Goal: Task Accomplishment & Management: Use online tool/utility

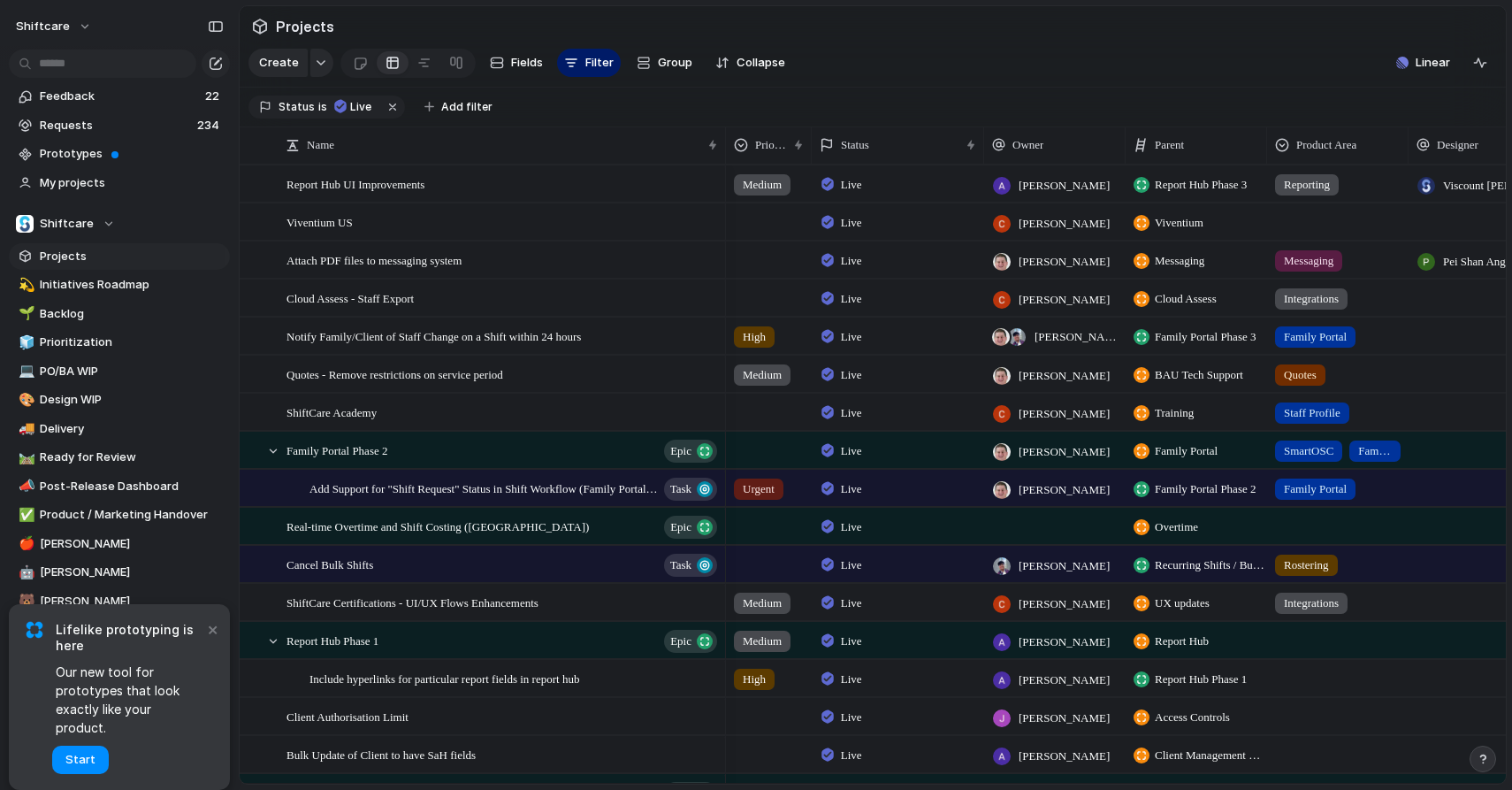
click at [80, 253] on span "Projects" at bounding box center [132, 257] width 184 height 17
click at [953, 49] on section "Create Fields Filter Group Zoom Collapse Linear Clear Save for everyone" at bounding box center [873, 67] width 1266 height 43
click at [96, 281] on span "Initiatives Roadmap" at bounding box center [132, 285] width 184 height 17
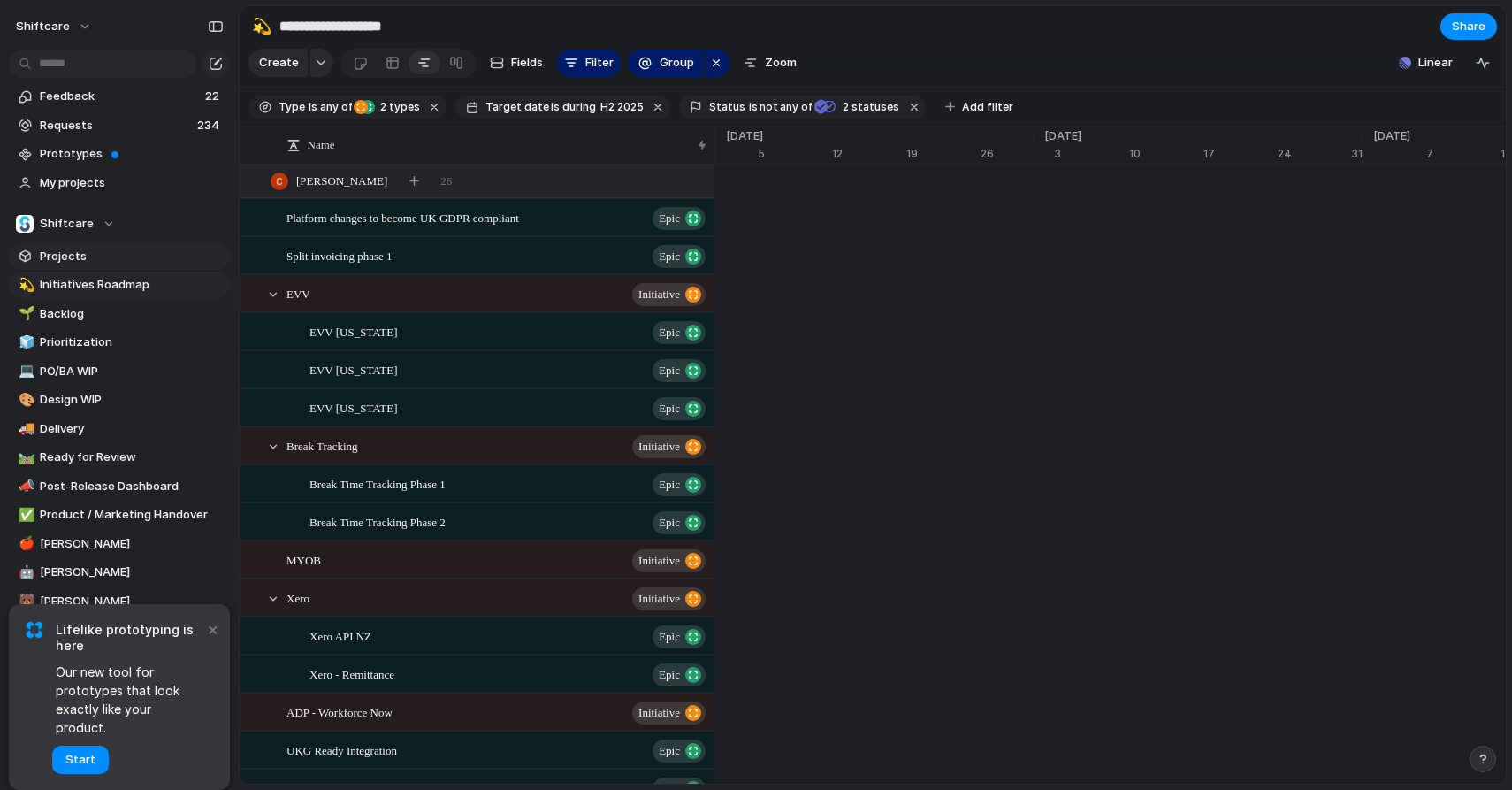
click at [98, 251] on span "Projects" at bounding box center [132, 257] width 184 height 17
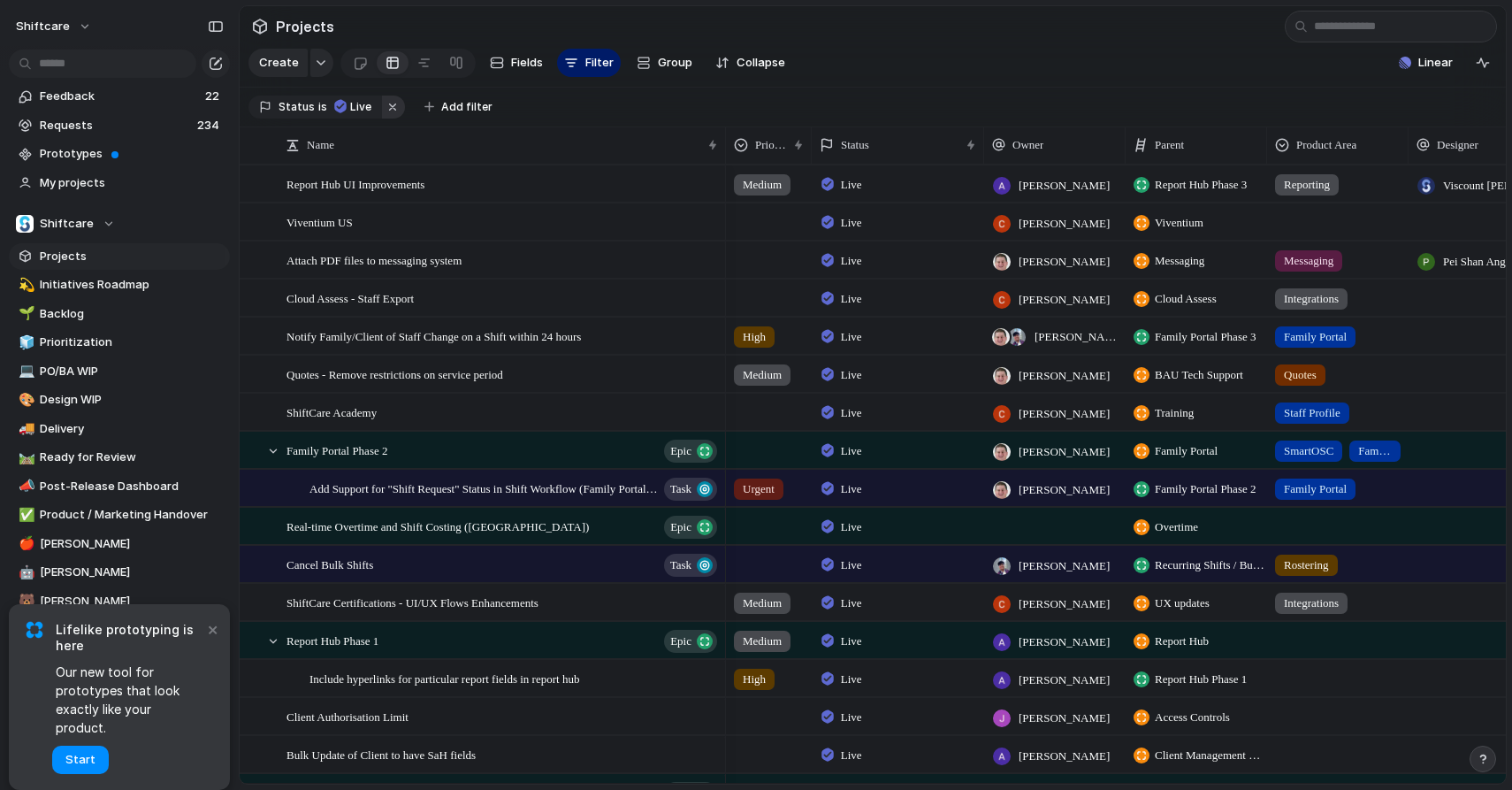
click at [383, 108] on button "button" at bounding box center [394, 107] width 23 height 23
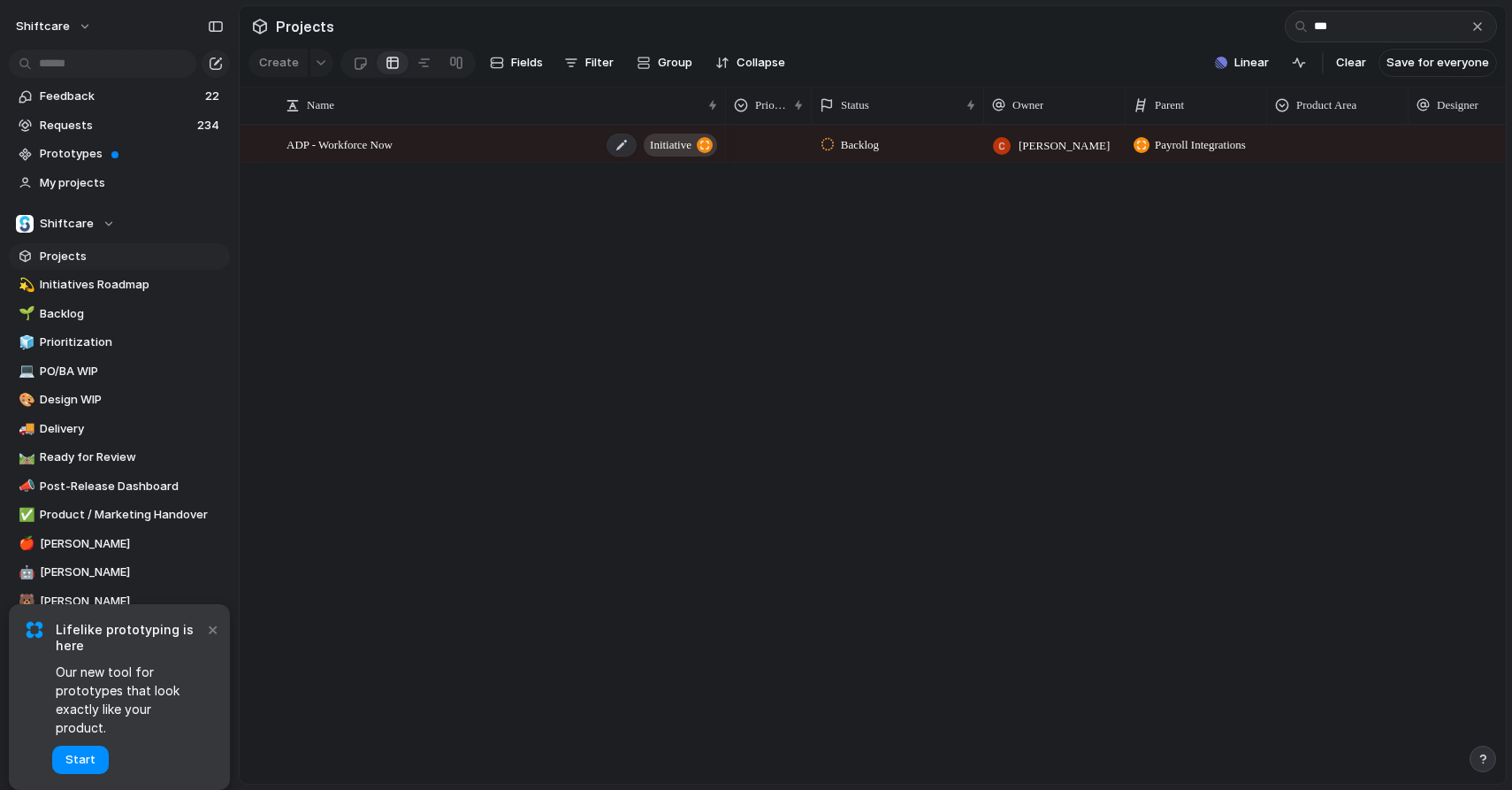
type input "***"
click at [561, 146] on div "ADP - Workforce Now initiative" at bounding box center [503, 144] width 434 height 36
click at [520, 251] on div "ADP - Workforce Now initiative Backlog [PERSON_NAME] Payroll Integrations" at bounding box center [873, 454] width 1266 height 659
type input "***"
click at [463, 153] on div "ADP - Workforce Now initiative" at bounding box center [503, 144] width 434 height 36
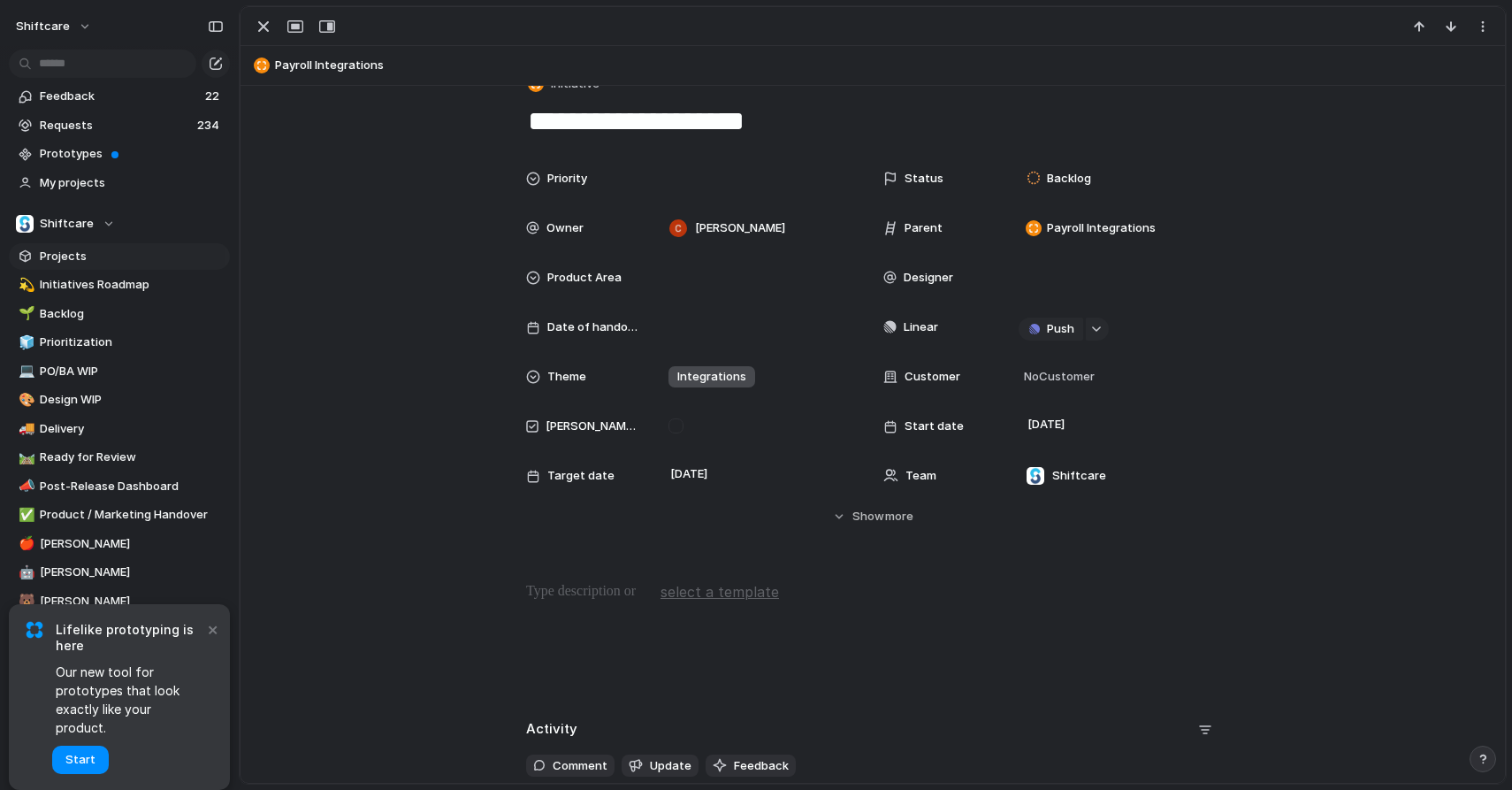
scroll to position [35, 0]
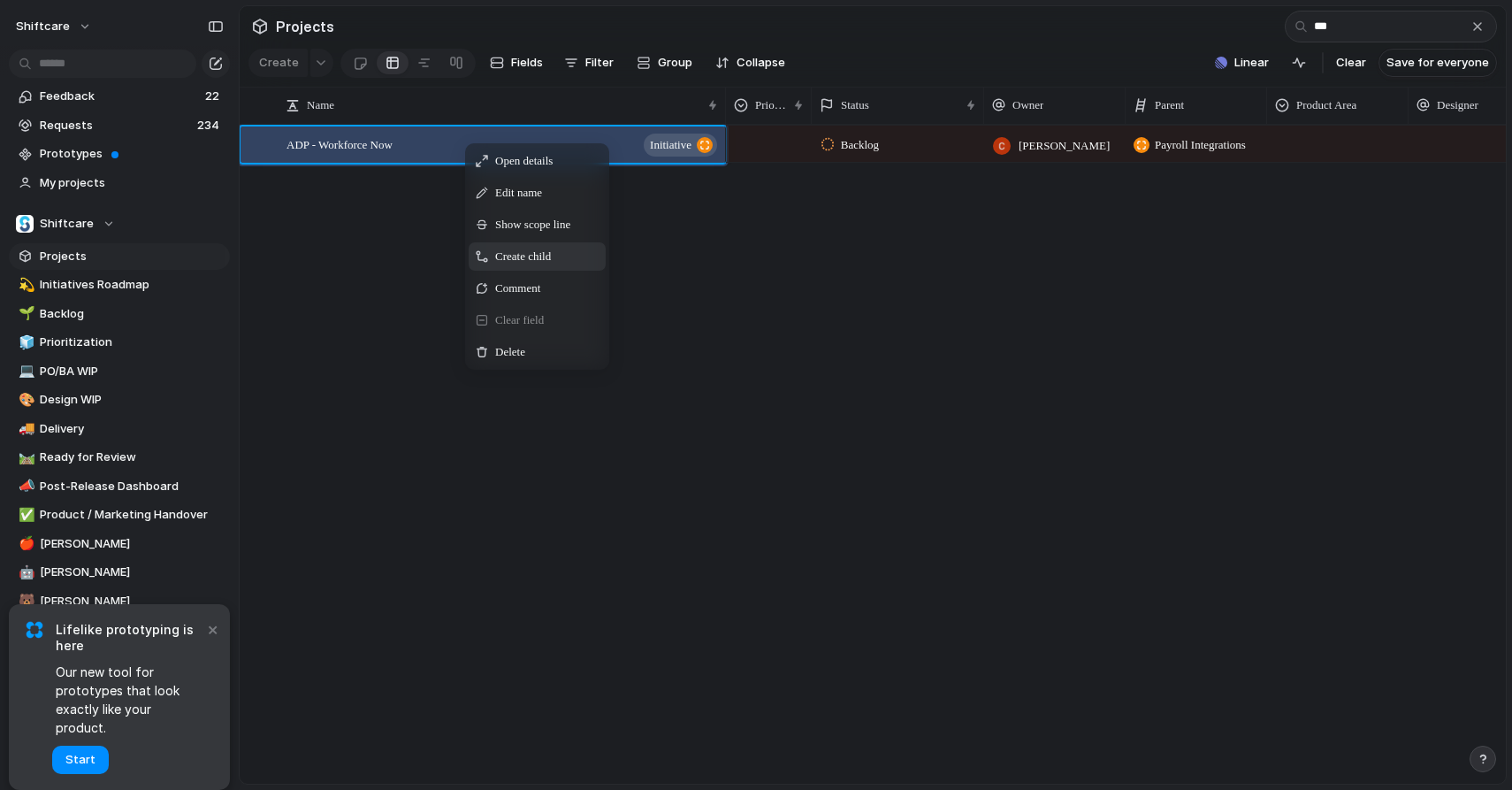
click at [494, 258] on div "Create child" at bounding box center [537, 256] width 137 height 28
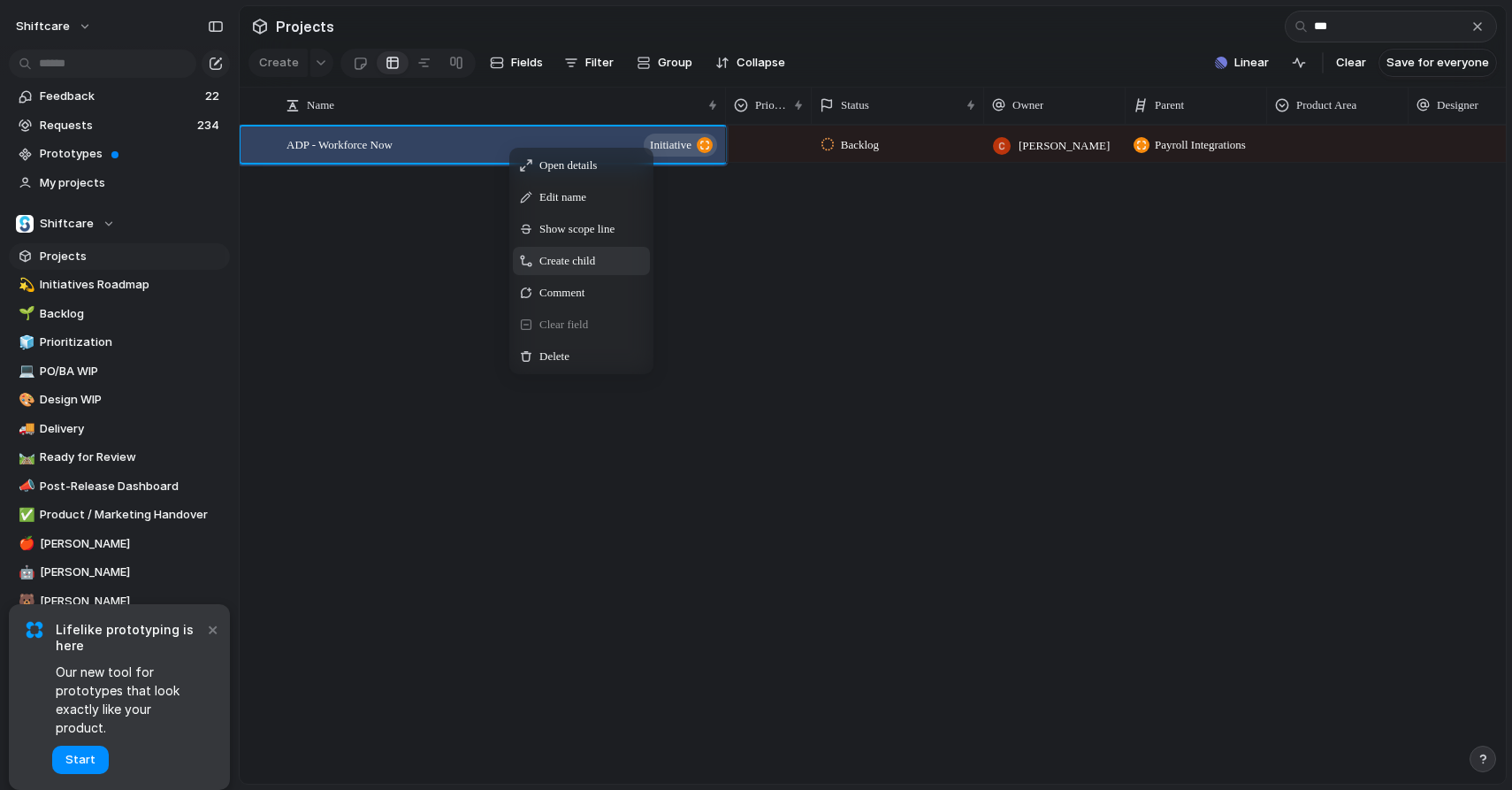
click at [548, 254] on span "Create child" at bounding box center [567, 260] width 56 height 17
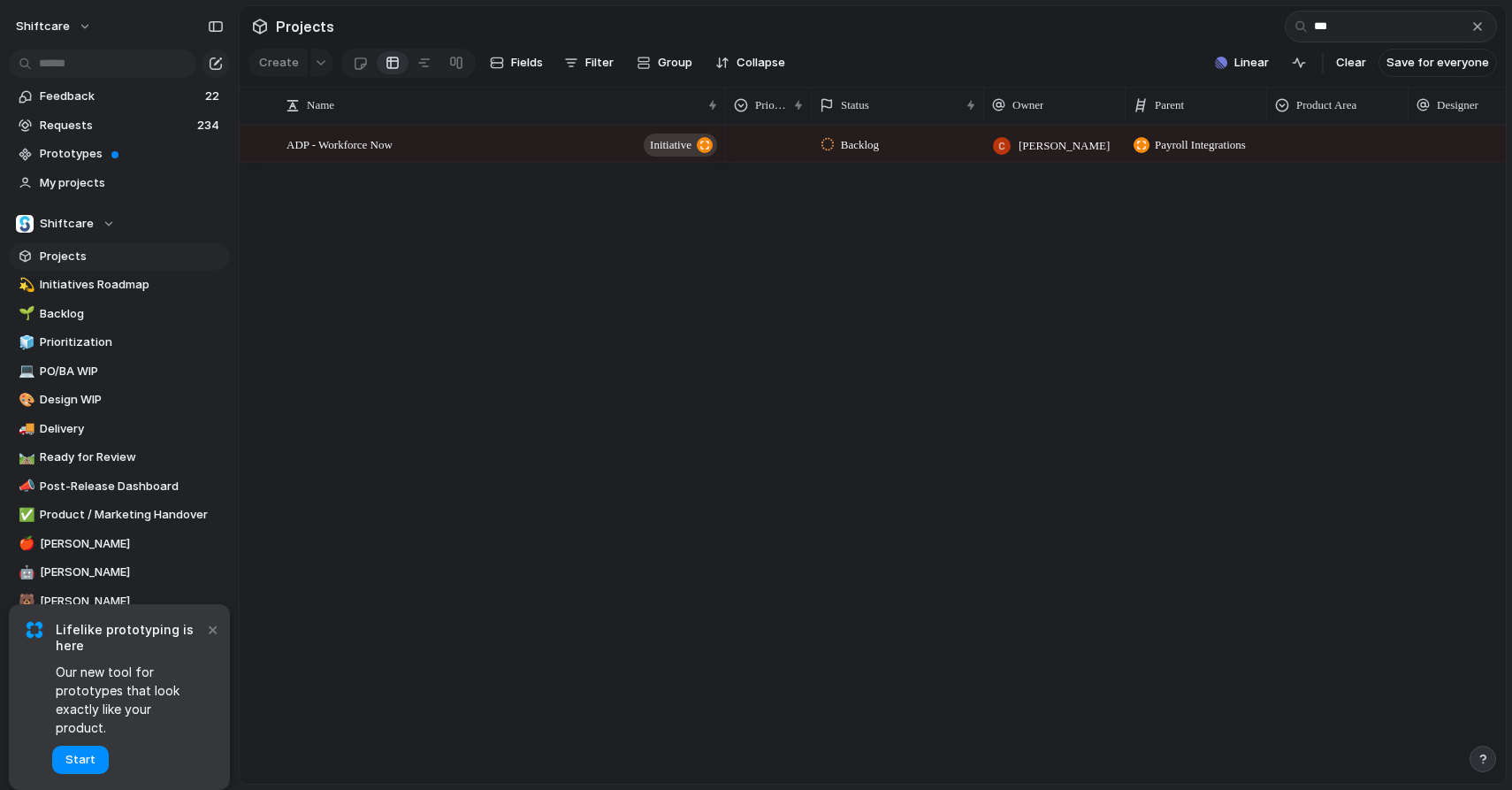
click at [808, 326] on div "Backlog [PERSON_NAME] Payroll Integrations" at bounding box center [1116, 454] width 780 height 659
click at [208, 640] on button "×" at bounding box center [212, 629] width 21 height 21
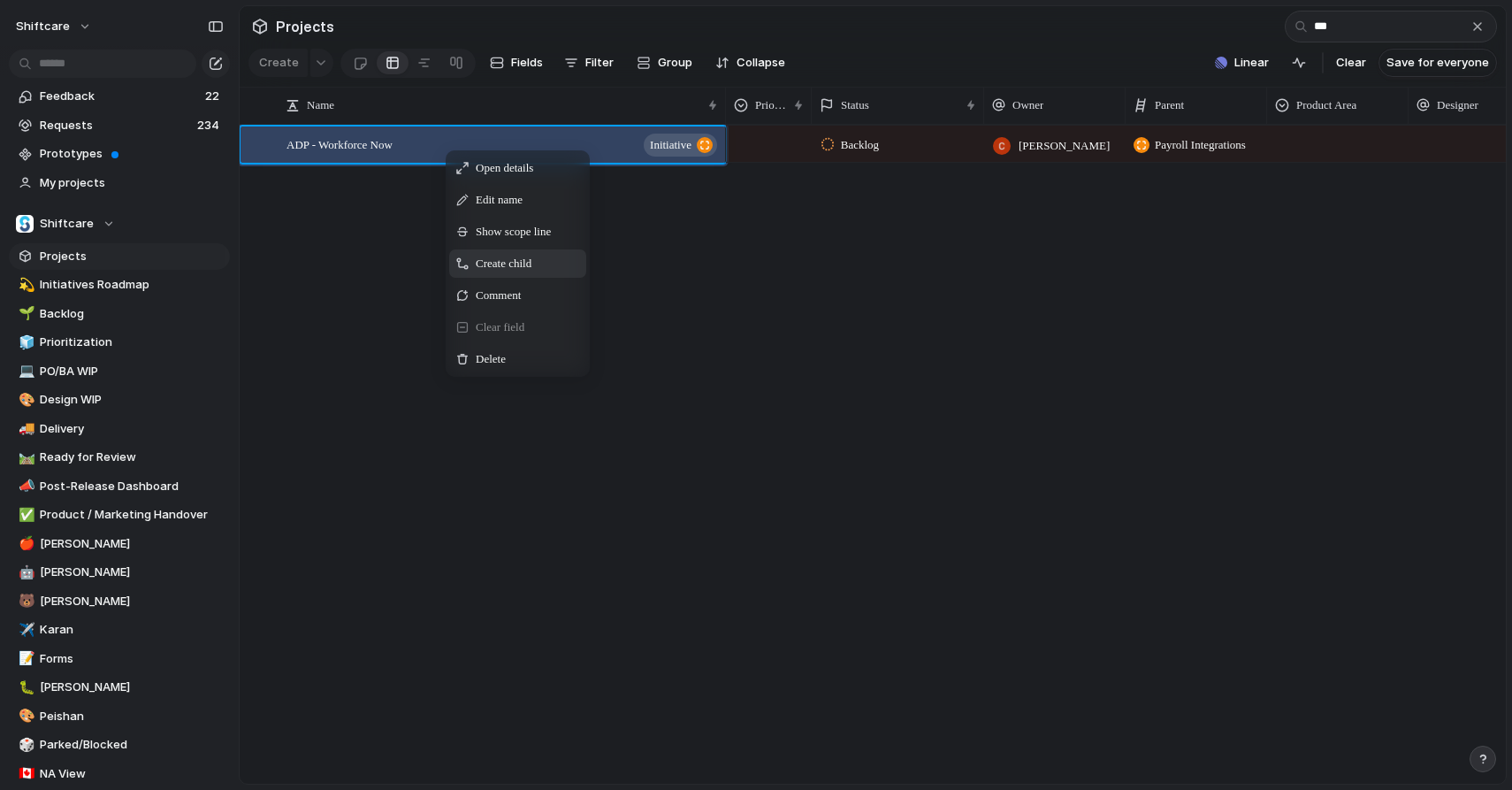
click at [483, 256] on span "Create child" at bounding box center [504, 263] width 56 height 17
click at [544, 266] on span "Create child" at bounding box center [538, 261] width 56 height 17
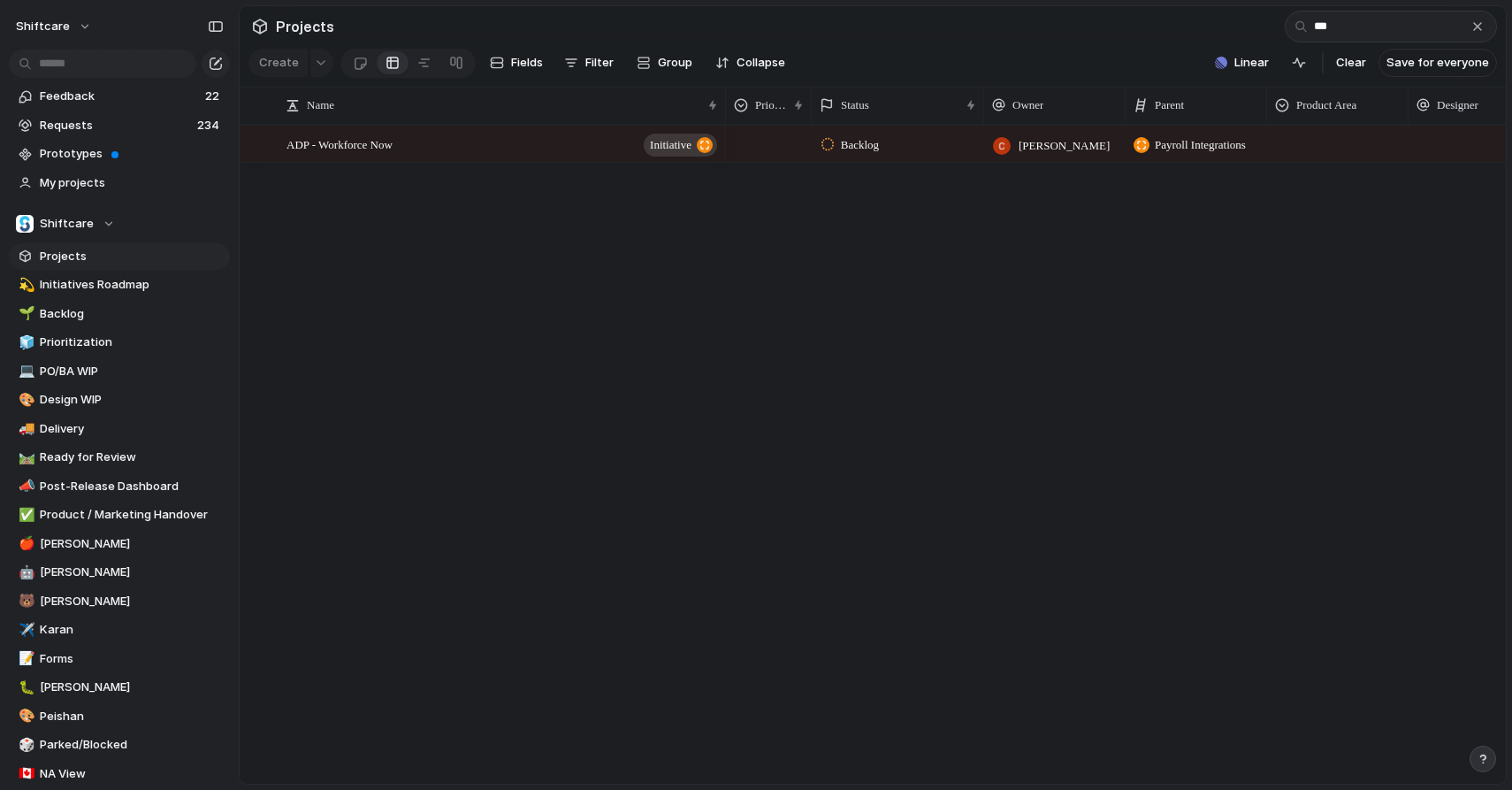
click at [1481, 19] on div "button" at bounding box center [1477, 26] width 15 height 15
type input "*"
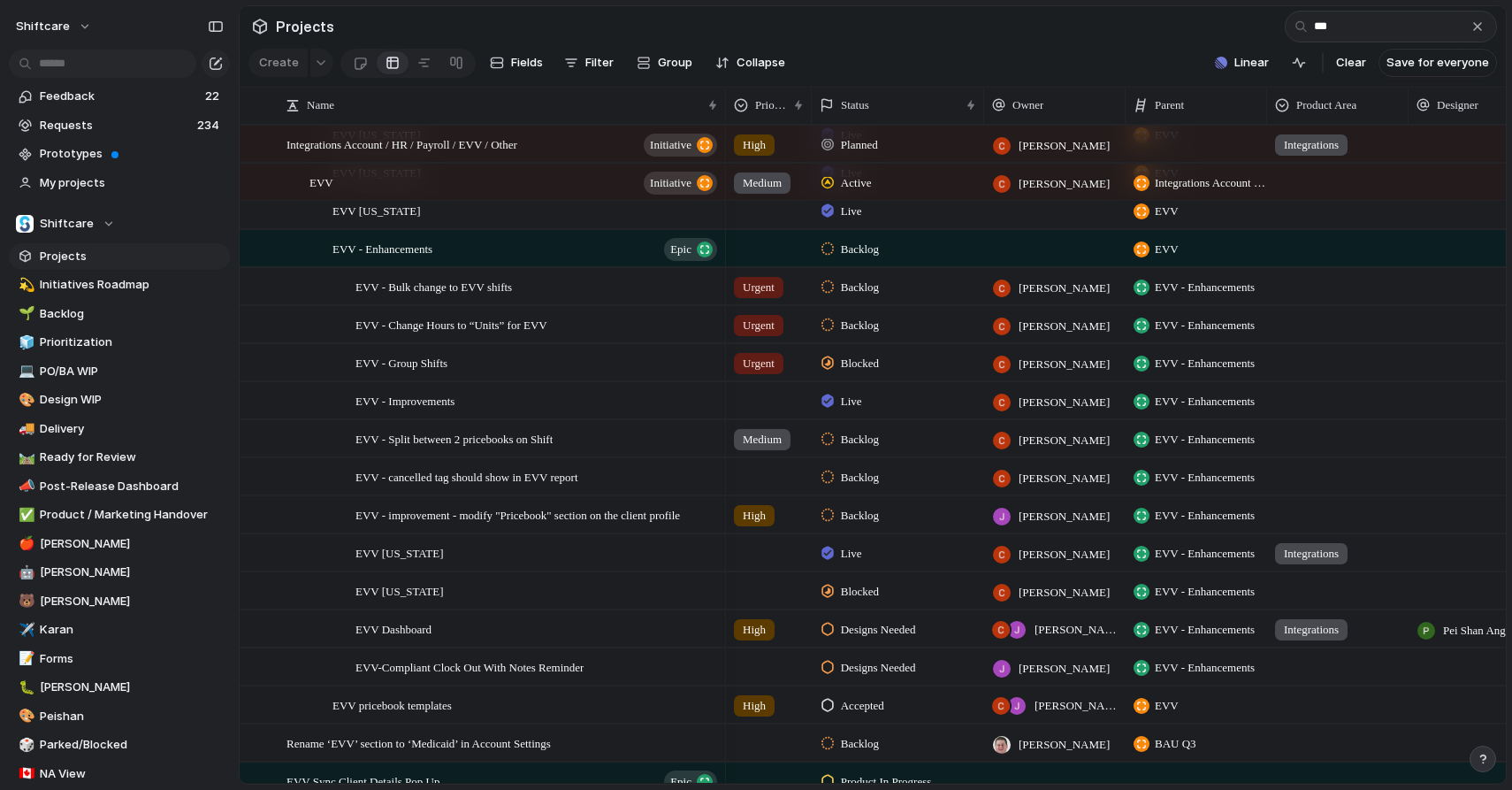
type input "***"
click at [844, 439] on span "Backlog" at bounding box center [860, 440] width 38 height 17
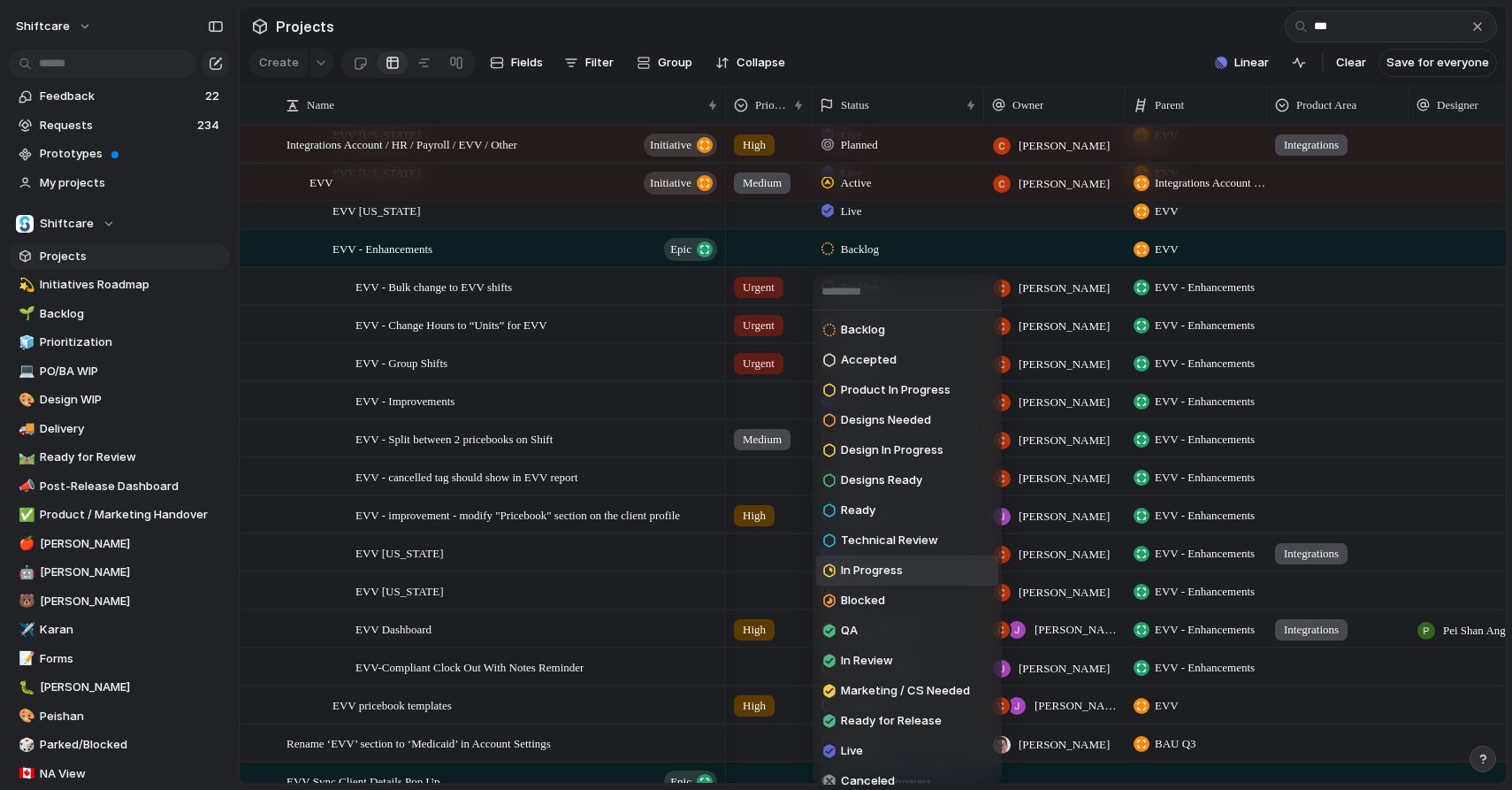
click at [851, 572] on span "In Progress" at bounding box center [872, 570] width 62 height 17
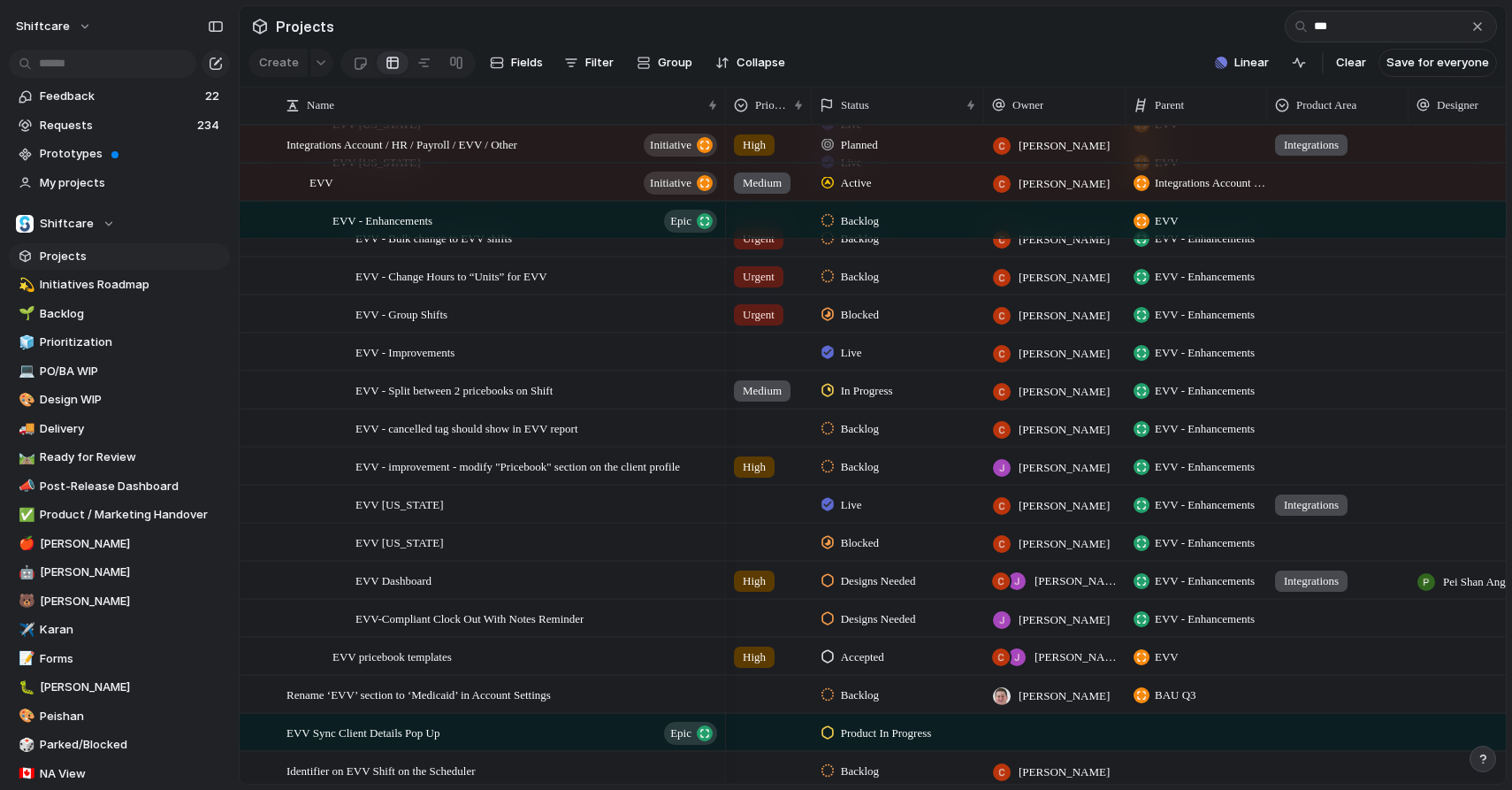
click at [868, 584] on span "Designs Needed" at bounding box center [879, 581] width 76 height 17
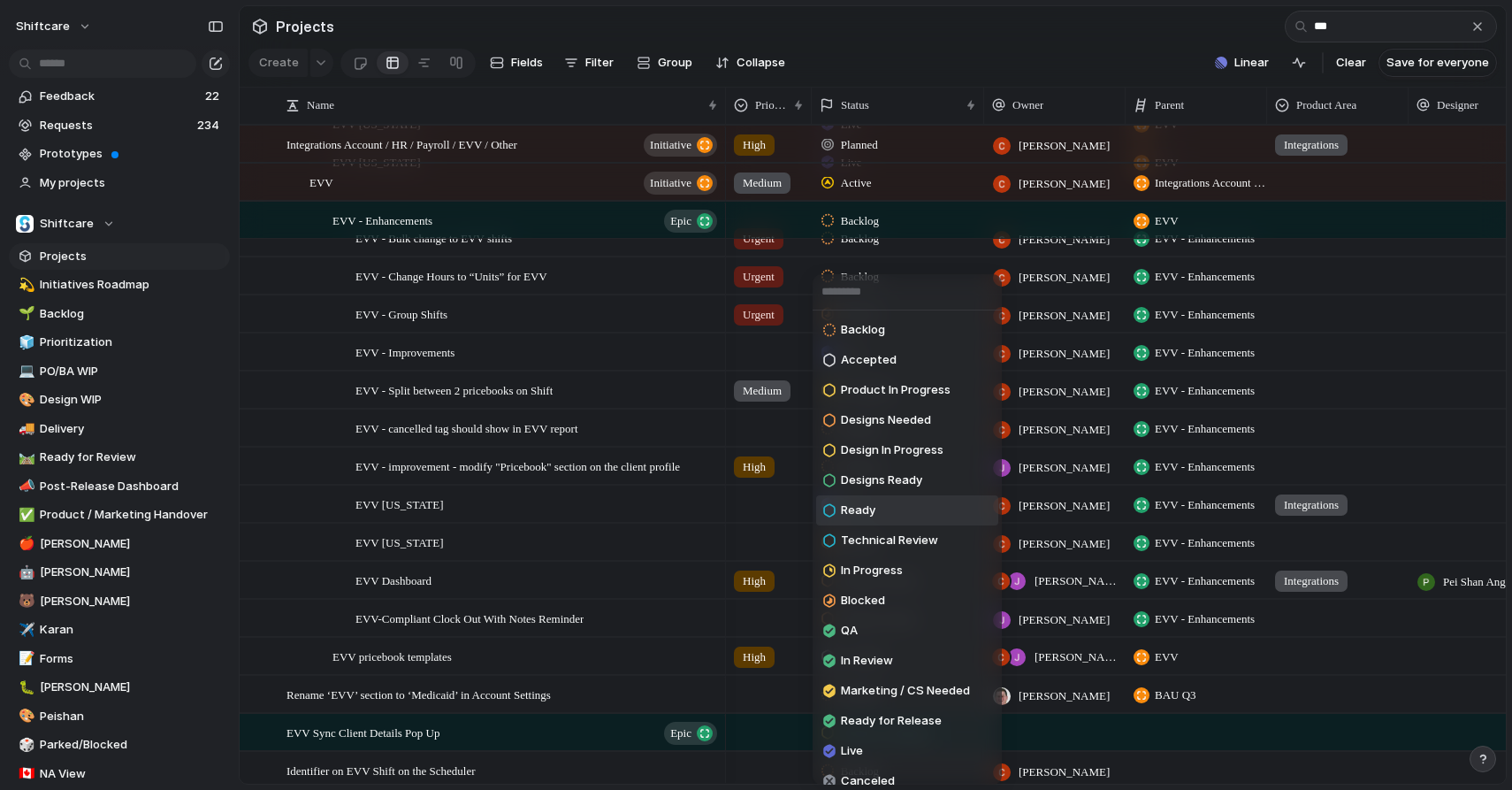
click at [888, 505] on li "Ready" at bounding box center [907, 510] width 182 height 30
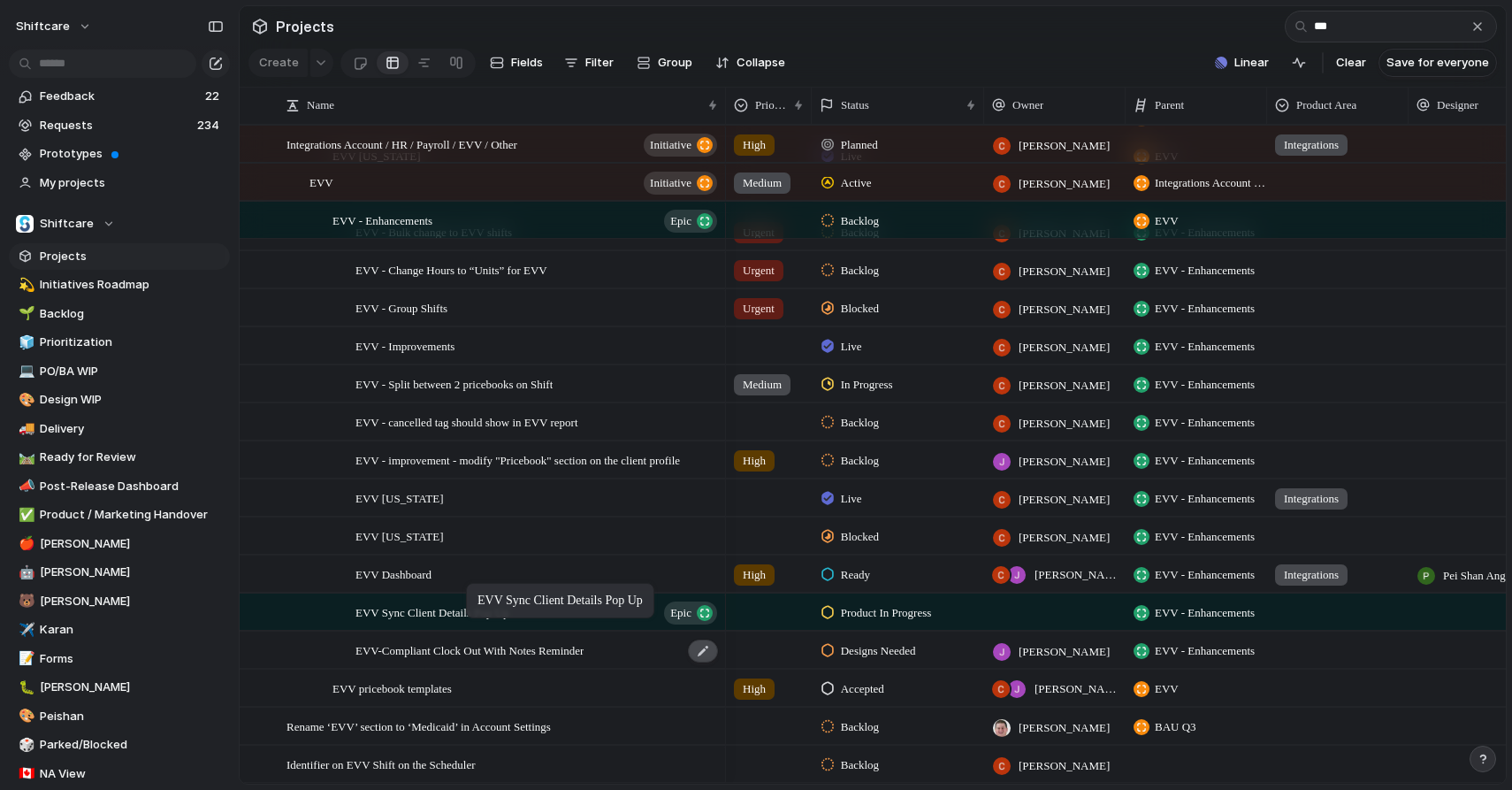
drag, startPoint x: 393, startPoint y: 722, endPoint x: 700, endPoint y: 654, distance: 314.4
click at [865, 619] on span "Product In Progress" at bounding box center [887, 613] width 91 height 17
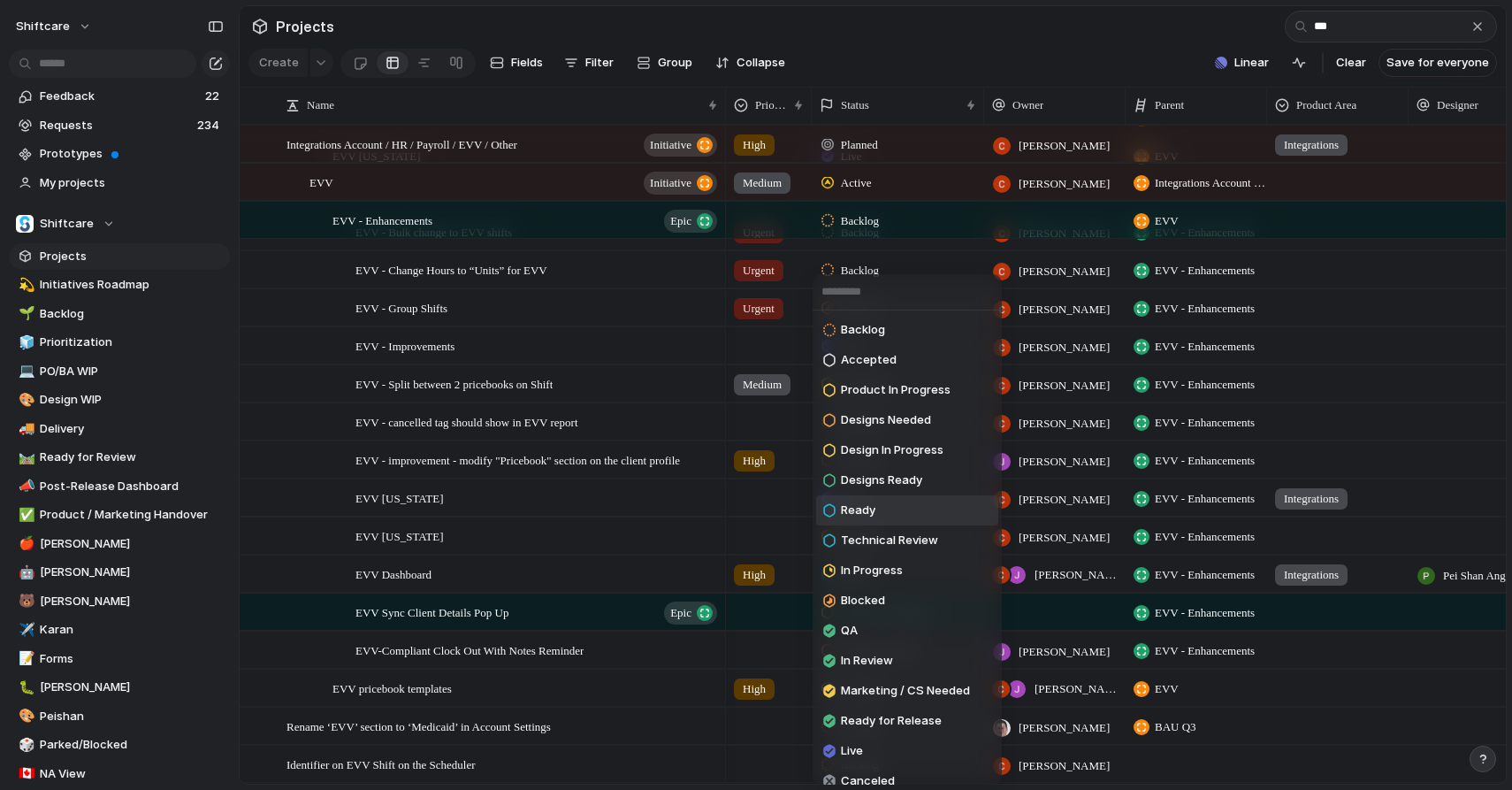
click at [855, 512] on span "Ready" at bounding box center [859, 510] width 35 height 17
